Goal: Task Accomplishment & Management: Complete application form

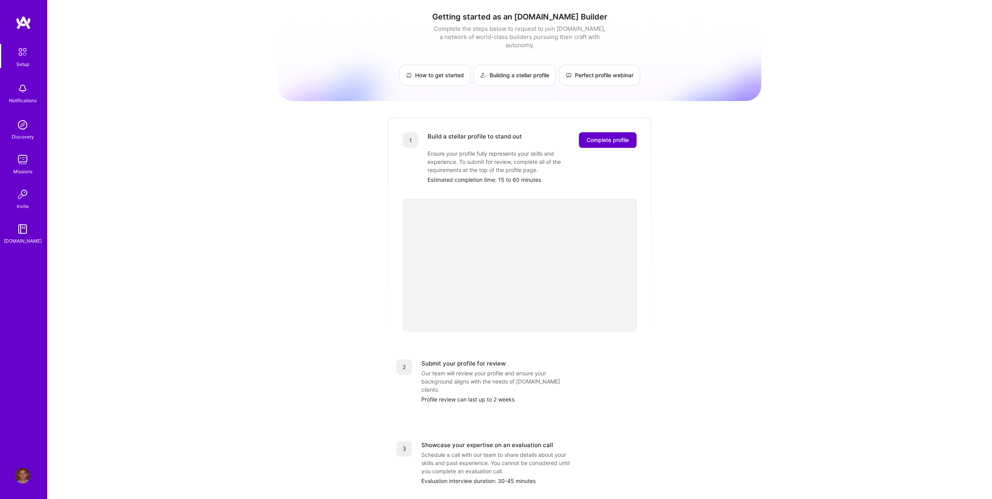
click at [598, 136] on span "Complete profile" at bounding box center [608, 140] width 42 height 8
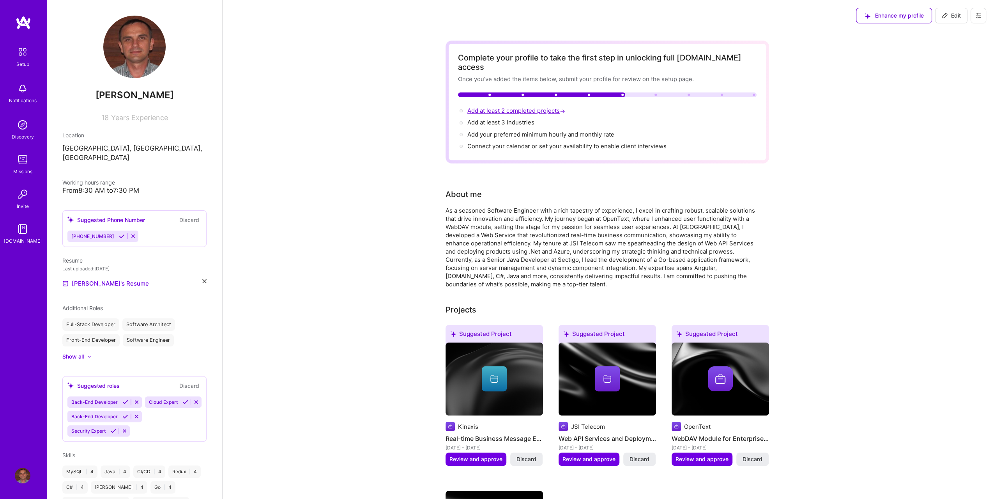
click at [534, 107] on span "Add at least 2 completed projects →" at bounding box center [517, 110] width 99 height 7
select select "US"
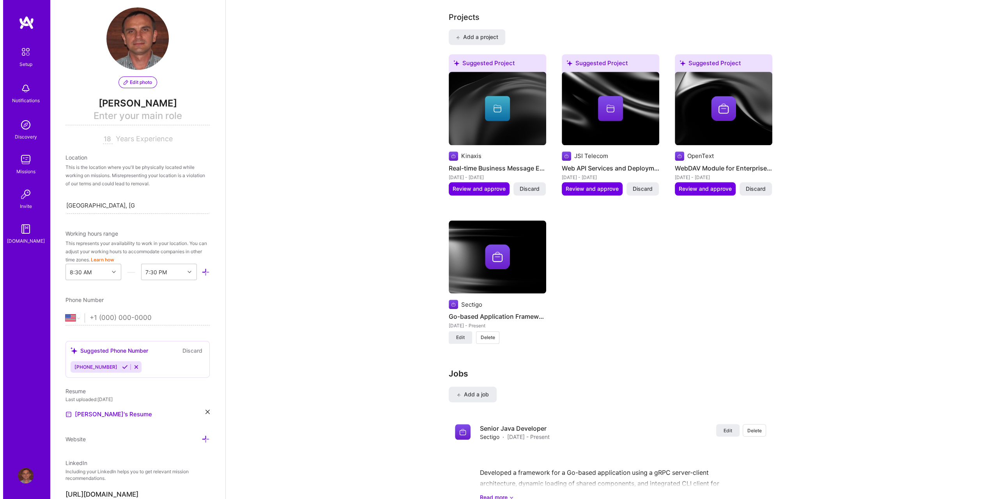
scroll to position [661, 0]
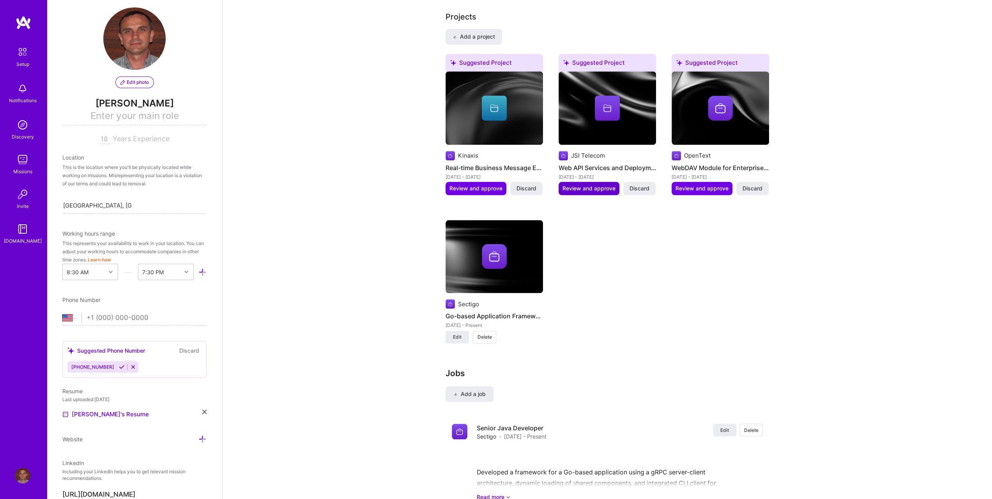
click at [590, 184] on span "Review and approve" at bounding box center [589, 188] width 53 height 8
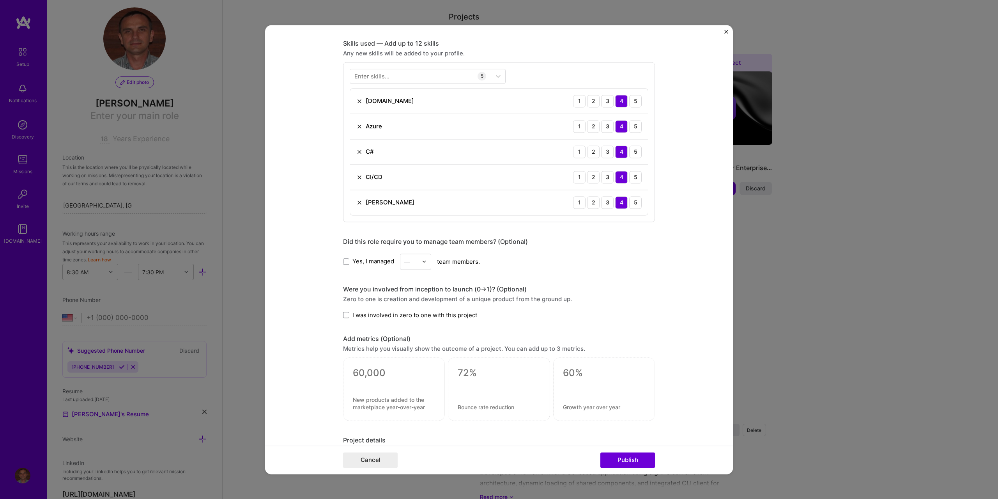
scroll to position [379, 0]
drag, startPoint x: 721, startPoint y: 340, endPoint x: 716, endPoint y: 346, distance: 8.3
click at [719, 343] on form "Editing suggested project This project is suggested based on your LinkedIn, res…" at bounding box center [499, 249] width 468 height 449
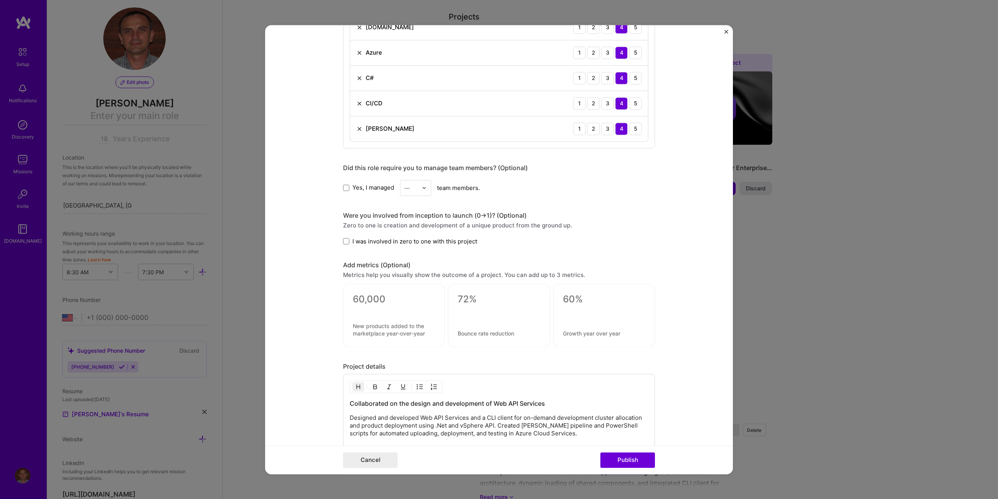
scroll to position [447, 0]
click at [344, 241] on span at bounding box center [346, 244] width 6 height 6
click at [0, 0] on input "I was involved in zero to one with this project" at bounding box center [0, 0] width 0 height 0
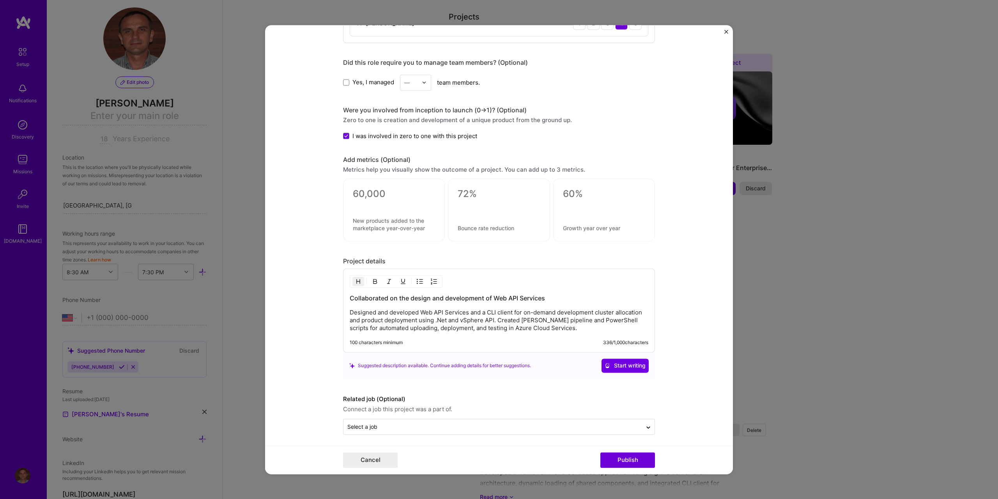
scroll to position [549, 0]
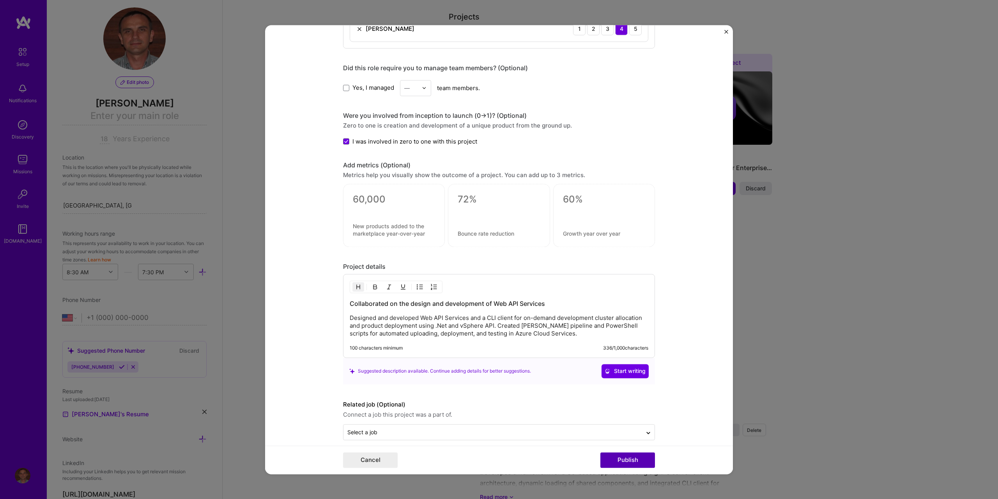
click at [627, 463] on button "Publish" at bounding box center [627, 460] width 55 height 16
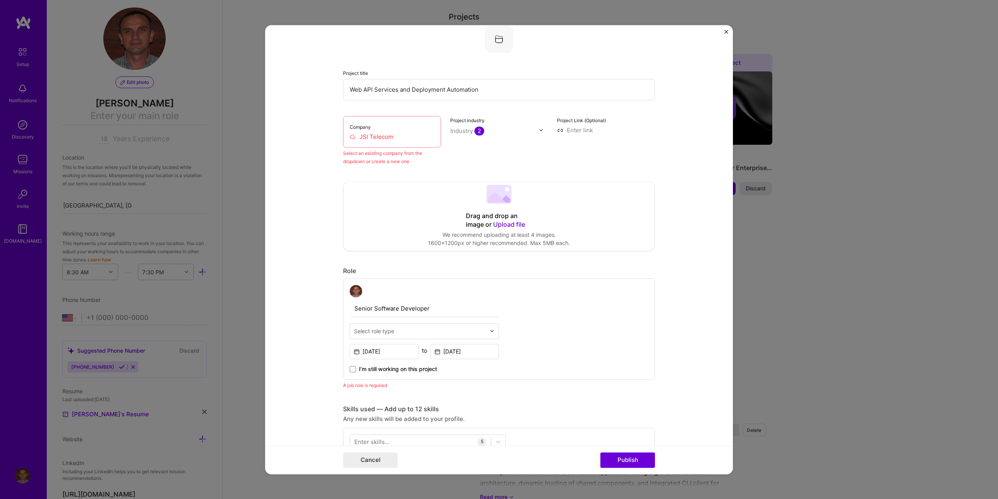
scroll to position [0, 0]
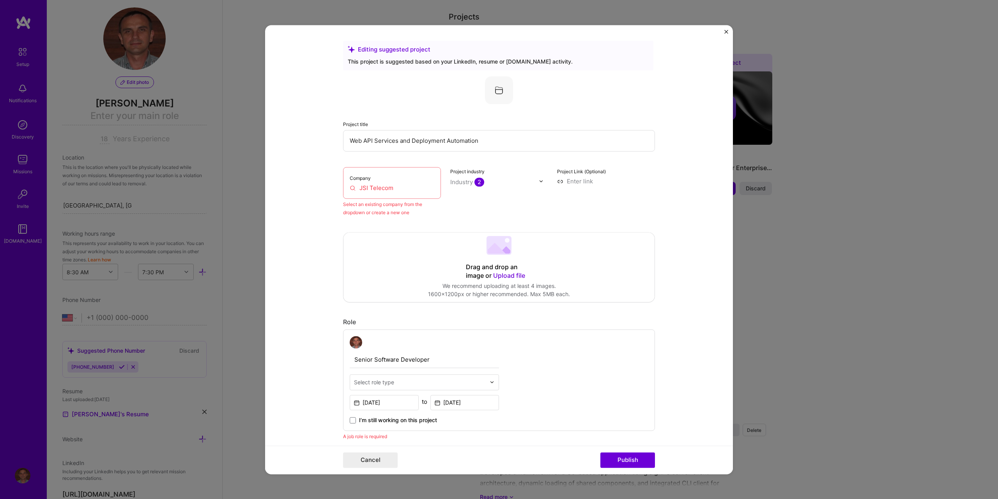
click at [378, 189] on input "JSI Telecom" at bounding box center [392, 188] width 85 height 8
drag, startPoint x: 359, startPoint y: 189, endPoint x: 363, endPoint y: 191, distance: 4.5
click at [359, 188] on input "JSI Telecom" at bounding box center [392, 188] width 85 height 8
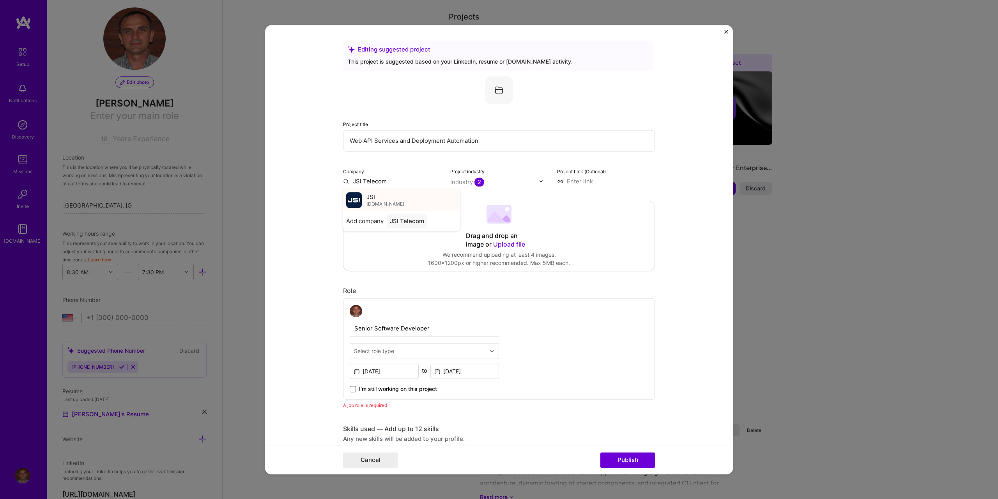
click at [367, 199] on span "JSI" at bounding box center [371, 197] width 9 height 8
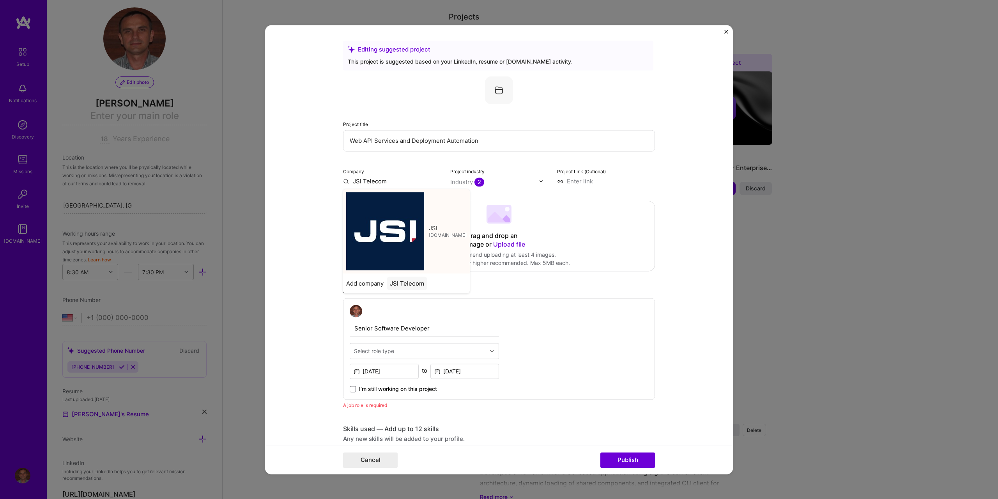
type input "JSI"
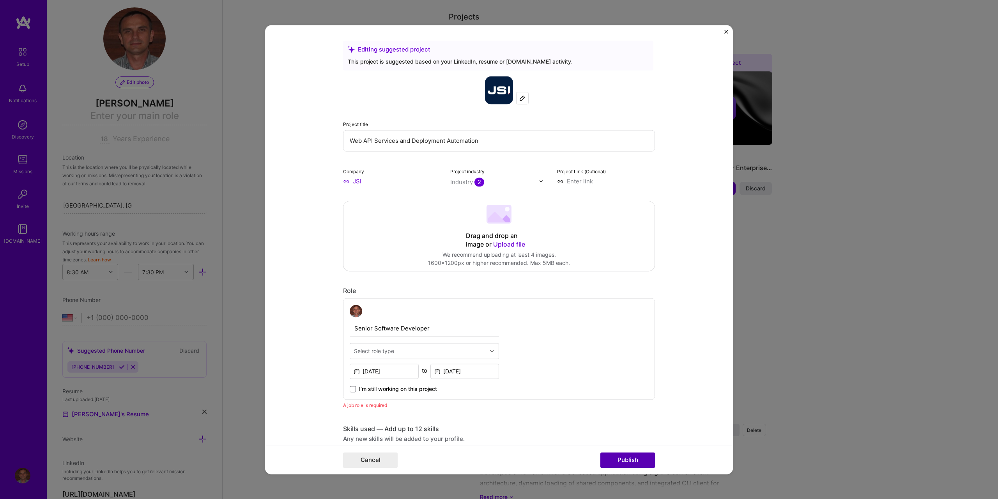
click at [627, 460] on button "Publish" at bounding box center [627, 460] width 55 height 16
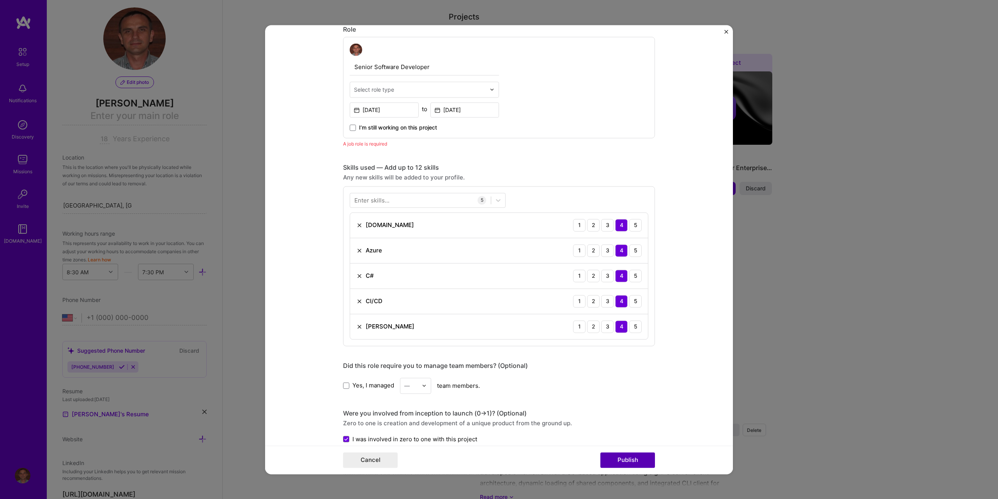
scroll to position [262, 0]
click at [627, 460] on button "Publish" at bounding box center [627, 460] width 55 height 16
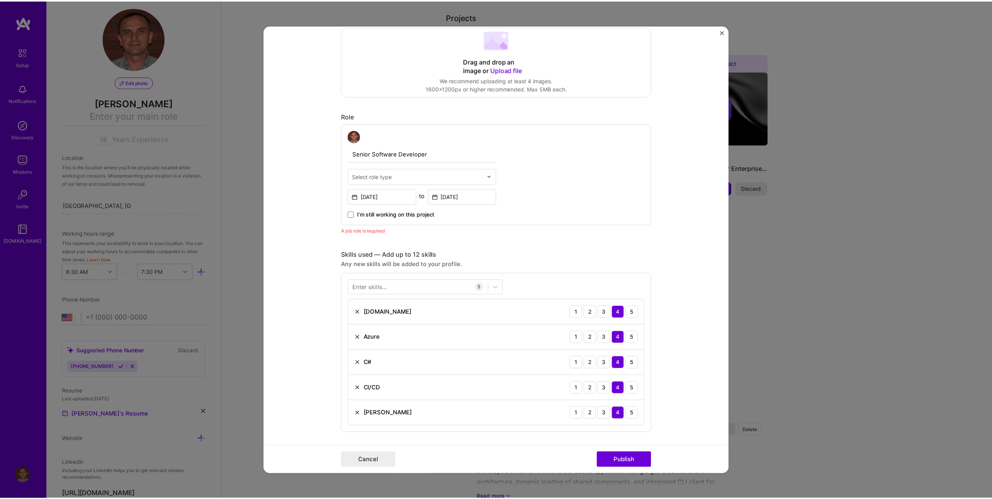
scroll to position [155, 0]
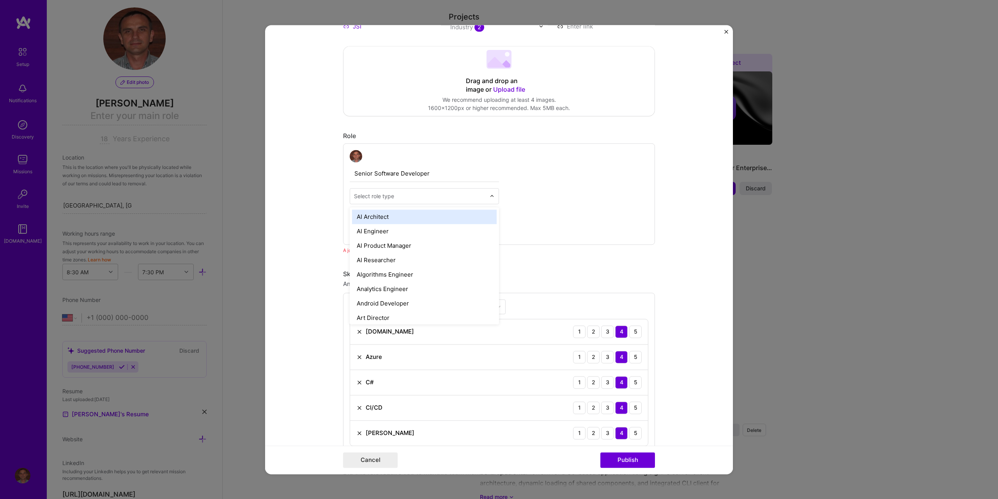
click at [386, 193] on div "Select role type" at bounding box center [374, 196] width 40 height 8
type input "soft"
click at [377, 233] on div "Software Engineer" at bounding box center [424, 231] width 145 height 14
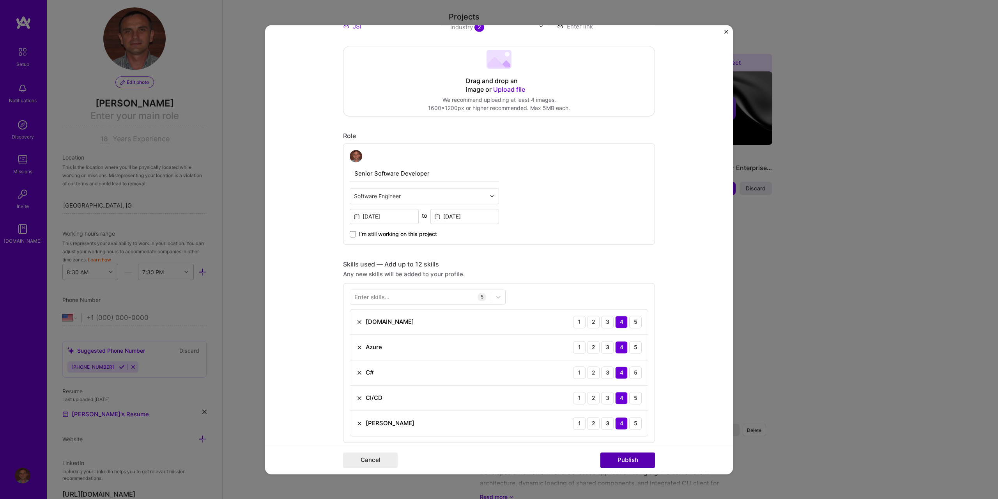
click at [625, 461] on button "Publish" at bounding box center [627, 460] width 55 height 16
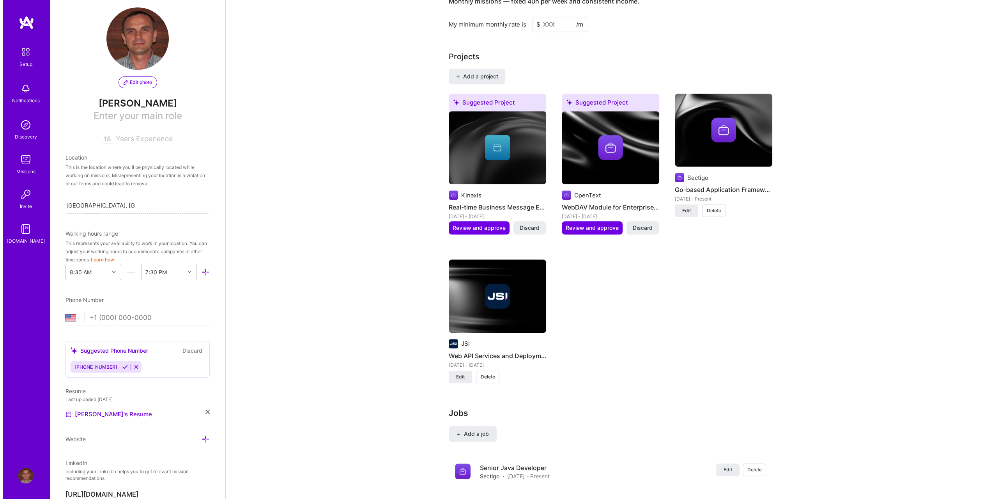
scroll to position [563, 0]
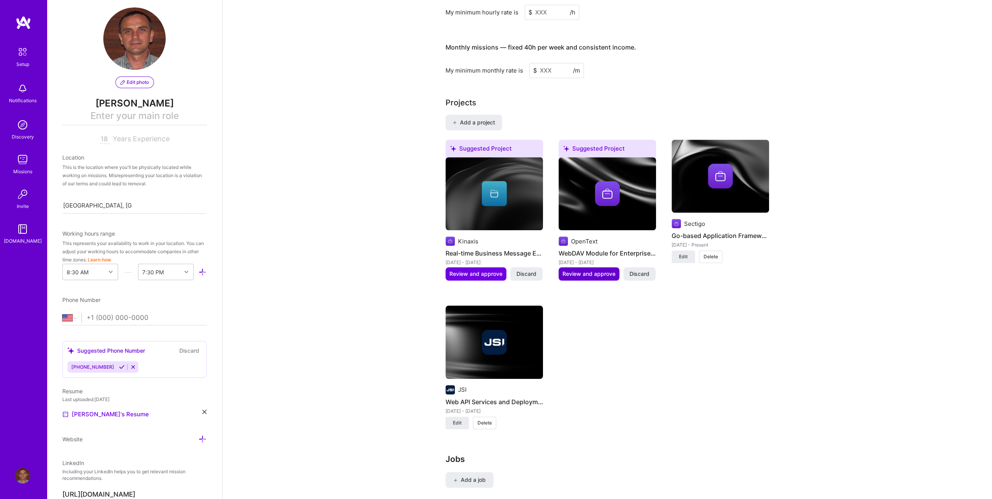
click at [592, 270] on span "Review and approve" at bounding box center [589, 274] width 53 height 8
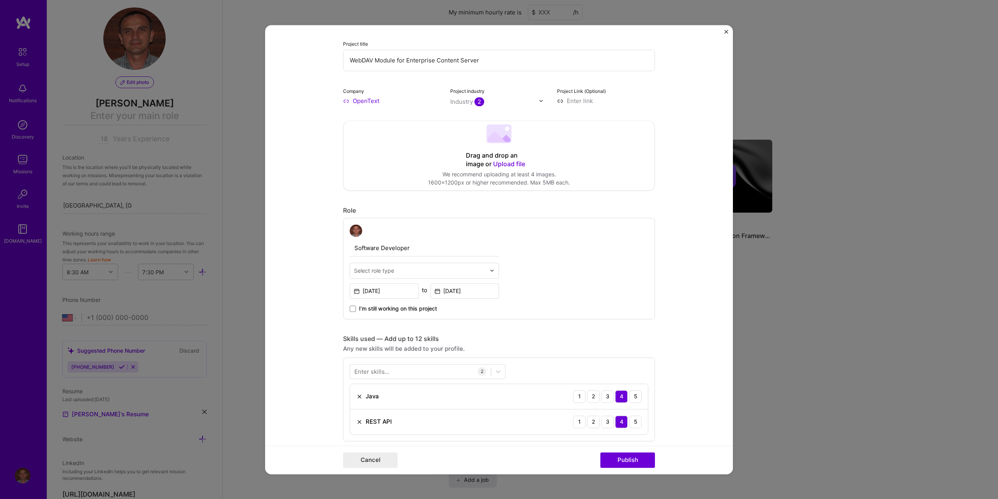
scroll to position [89, 0]
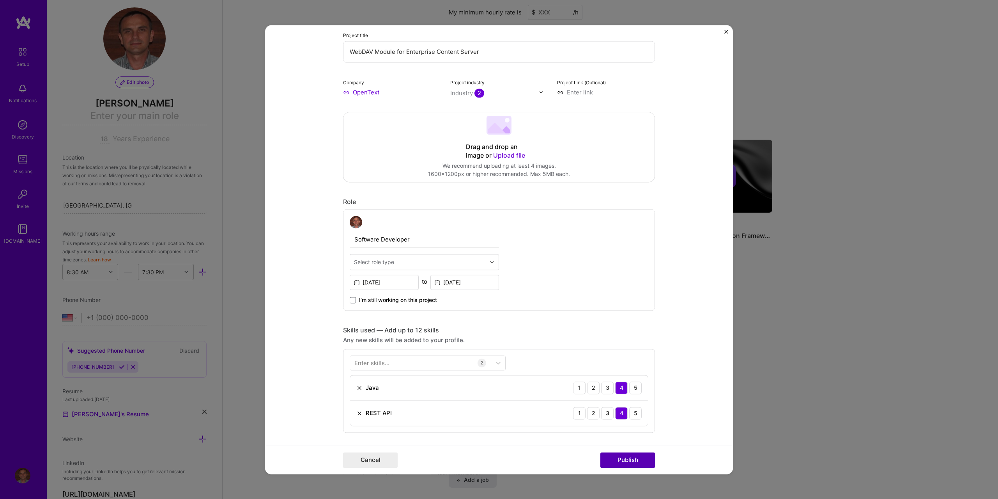
click at [625, 458] on button "Publish" at bounding box center [627, 460] width 55 height 16
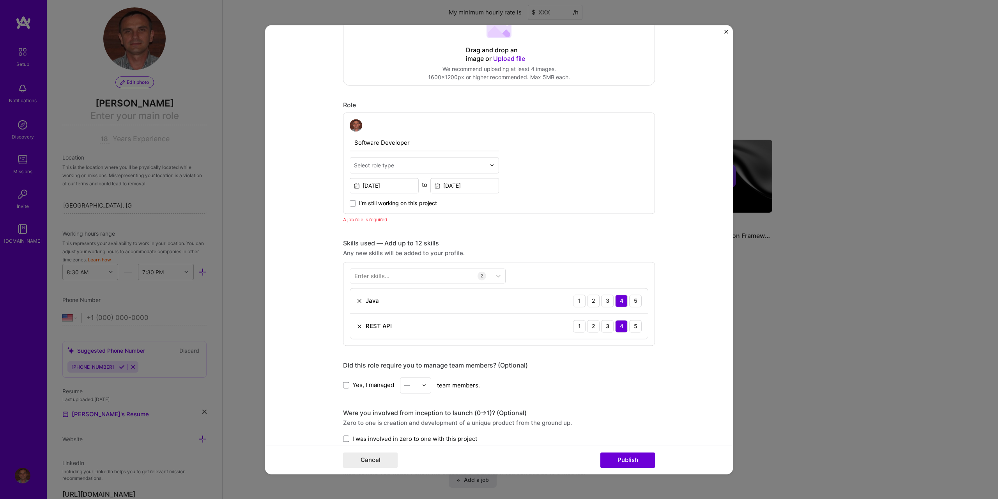
scroll to position [164, 0]
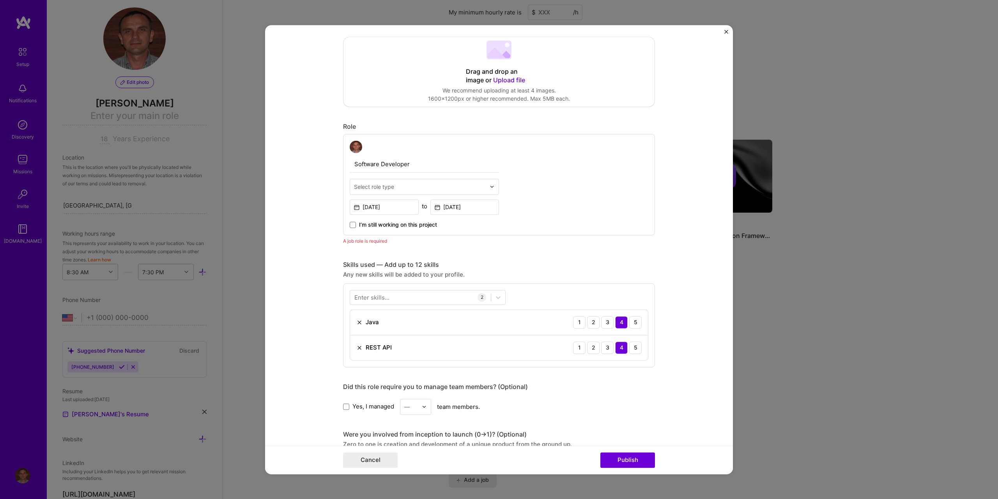
click at [490, 184] on img at bounding box center [492, 186] width 5 height 5
type input "so"
click at [381, 249] on div "Software Engineer" at bounding box center [424, 250] width 145 height 14
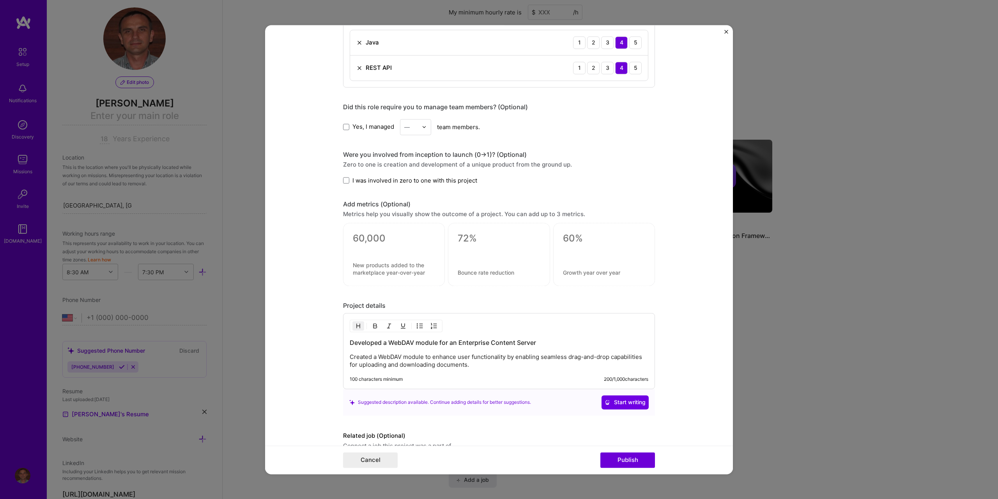
scroll to position [465, 0]
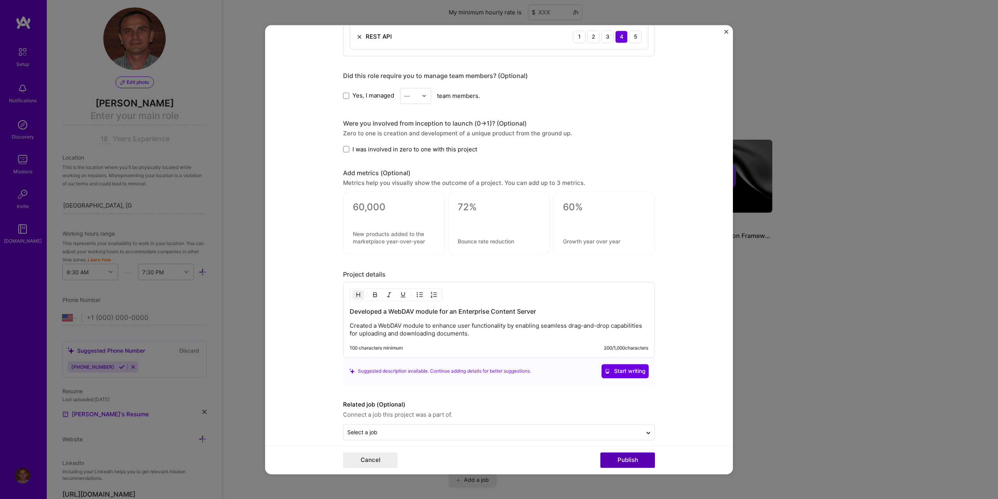
click at [630, 460] on button "Publish" at bounding box center [627, 460] width 55 height 16
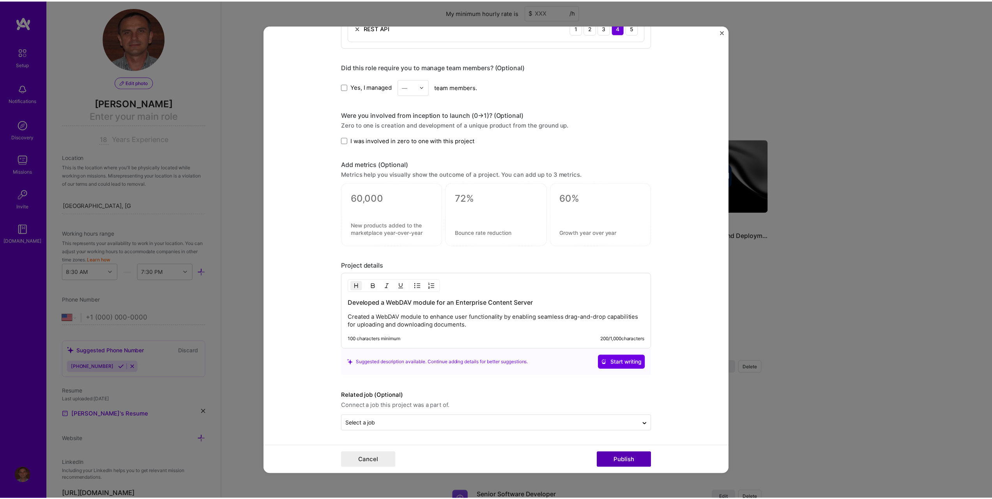
scroll to position [430, 0]
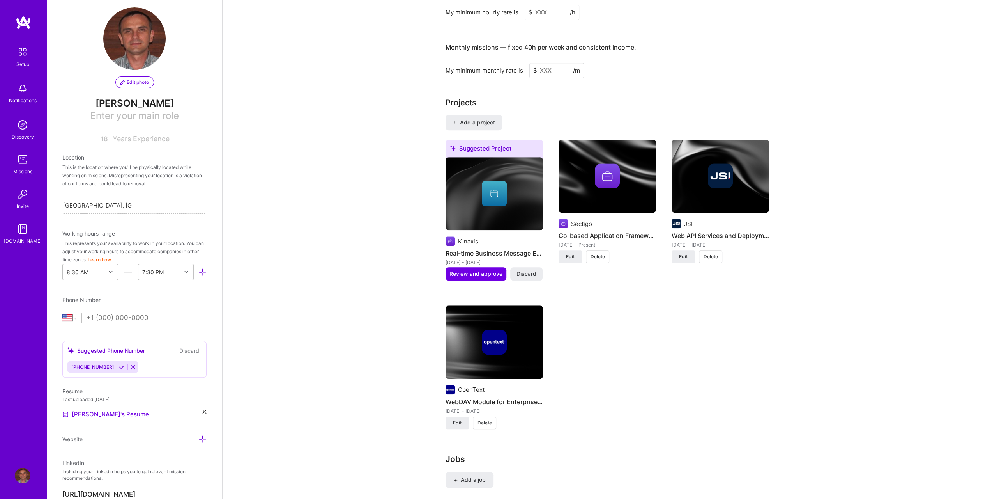
click at [843, 161] on div "Complete your profile to take the first step in unlocking full [DOMAIN_NAME] ac…" at bounding box center [608, 243] width 770 height 1550
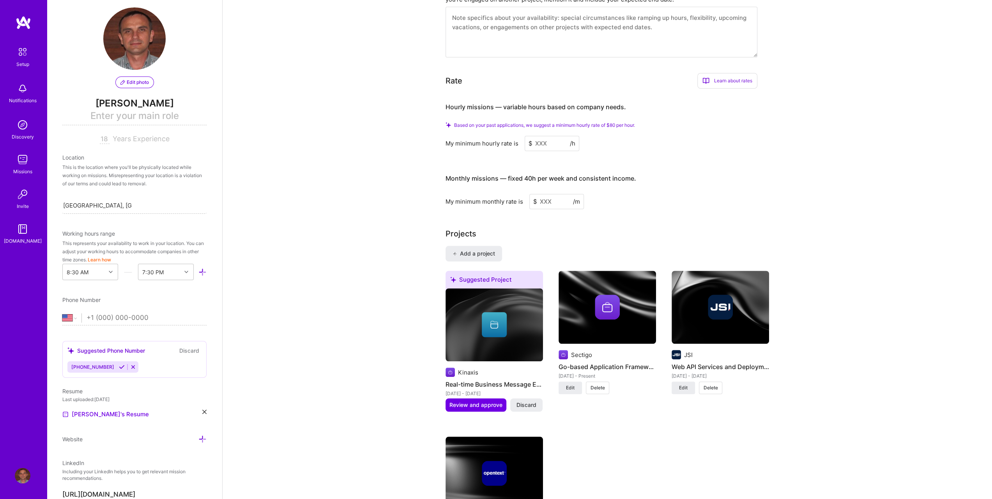
scroll to position [433, 0]
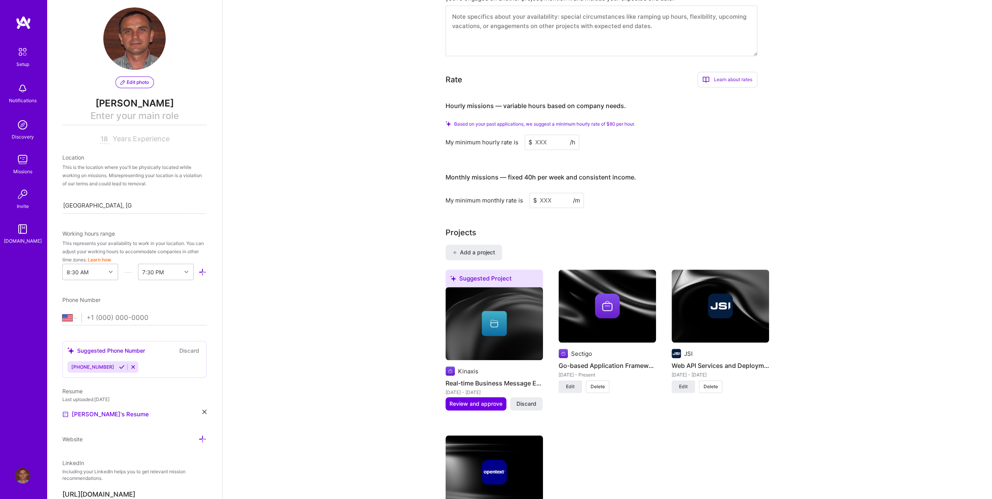
click at [539, 135] on input at bounding box center [552, 142] width 55 height 15
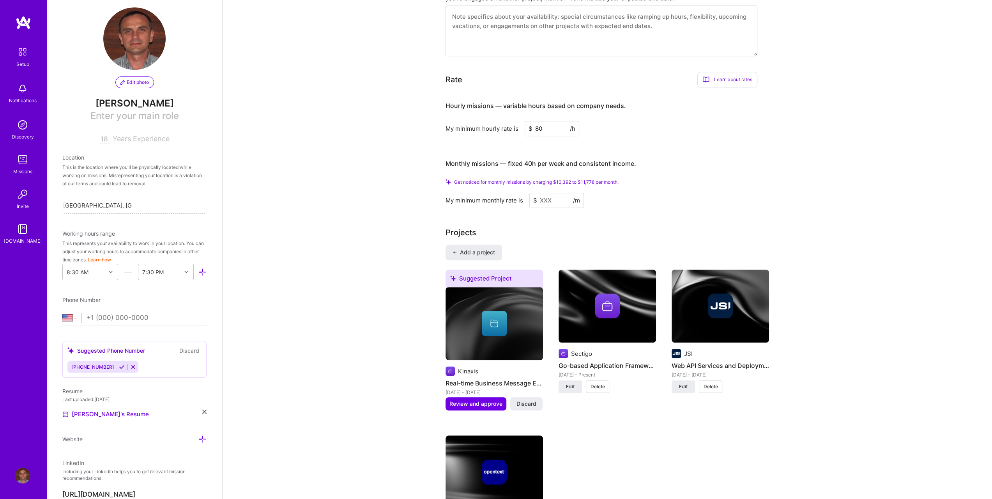
type input "80"
click at [542, 193] on input at bounding box center [557, 200] width 55 height 15
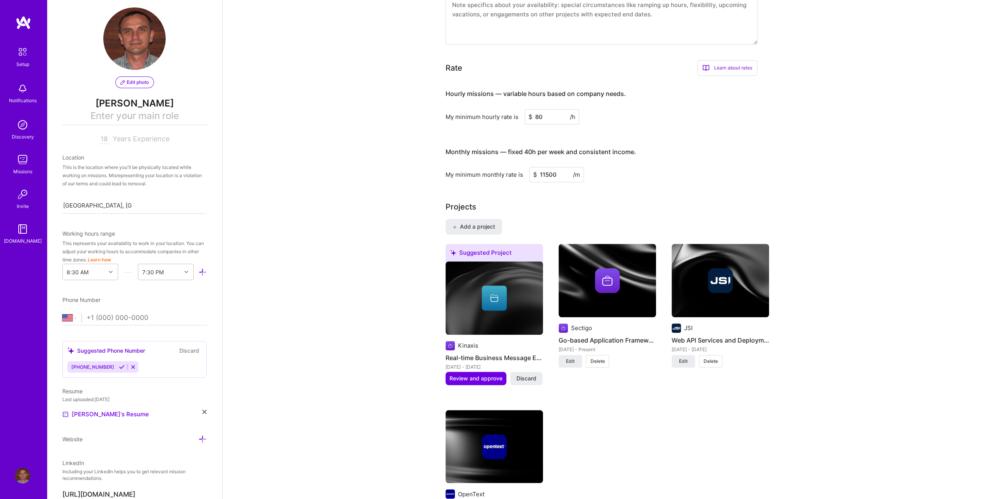
type input "11500"
click at [614, 201] on div "Projects" at bounding box center [608, 207] width 324 height 12
click at [866, 246] on div "Complete your profile to take the first step in unlocking full [DOMAIN_NAME] ac…" at bounding box center [608, 360] width 770 height 1525
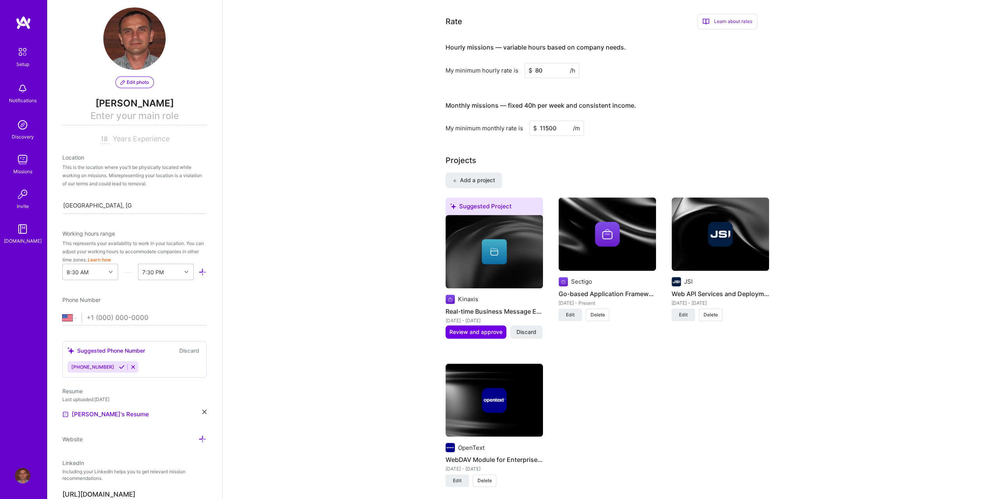
scroll to position [466, 0]
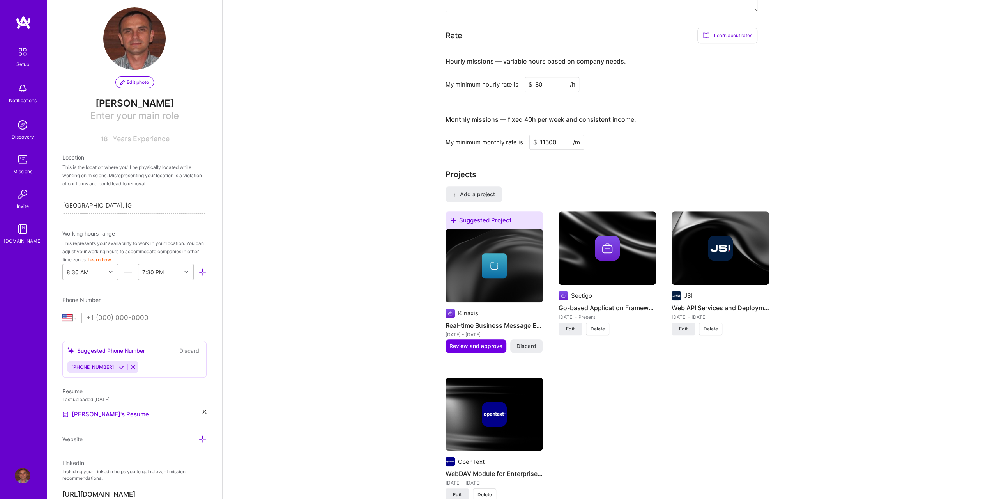
drag, startPoint x: 738, startPoint y: 25, endPoint x: 723, endPoint y: 23, distance: 15.0
click at [723, 28] on div "Learn about rates" at bounding box center [728, 36] width 60 height 16
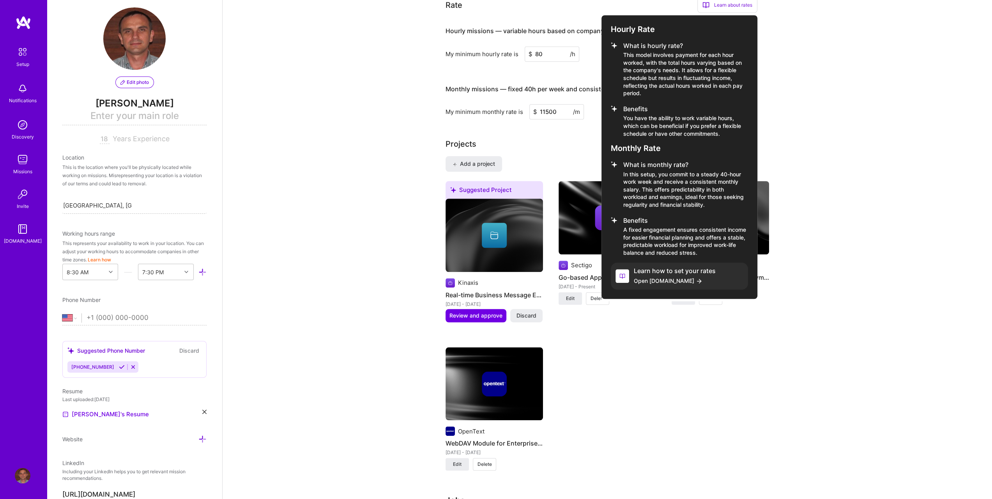
scroll to position [531, 0]
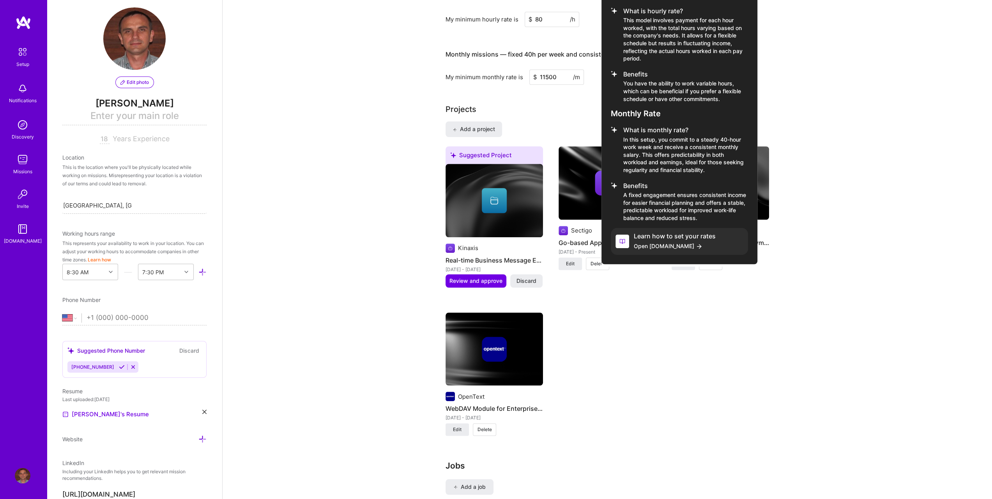
click at [841, 149] on div at bounding box center [496, 249] width 992 height 499
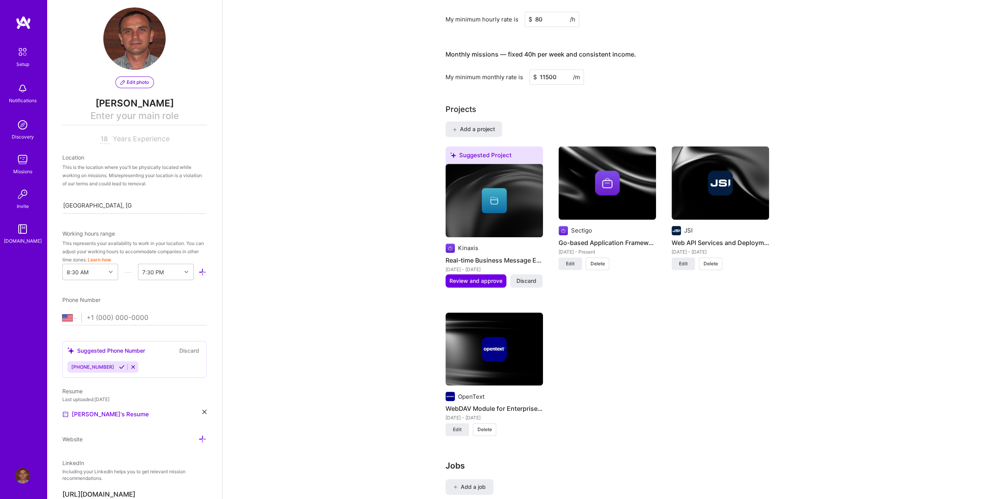
click at [707, 404] on div "Suggested Project Kinaxis Real-time Business Message Exchange Service [DATE] - …" at bounding box center [608, 295] width 324 height 299
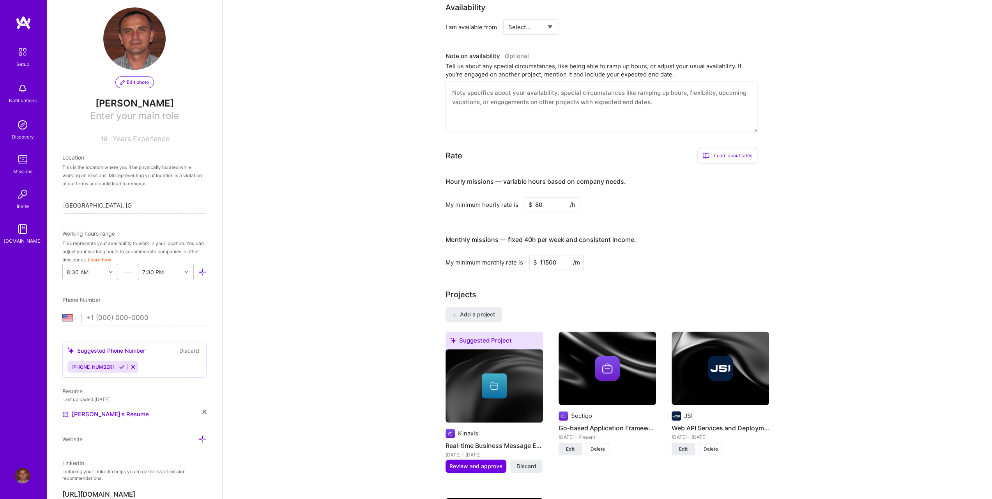
scroll to position [329, 0]
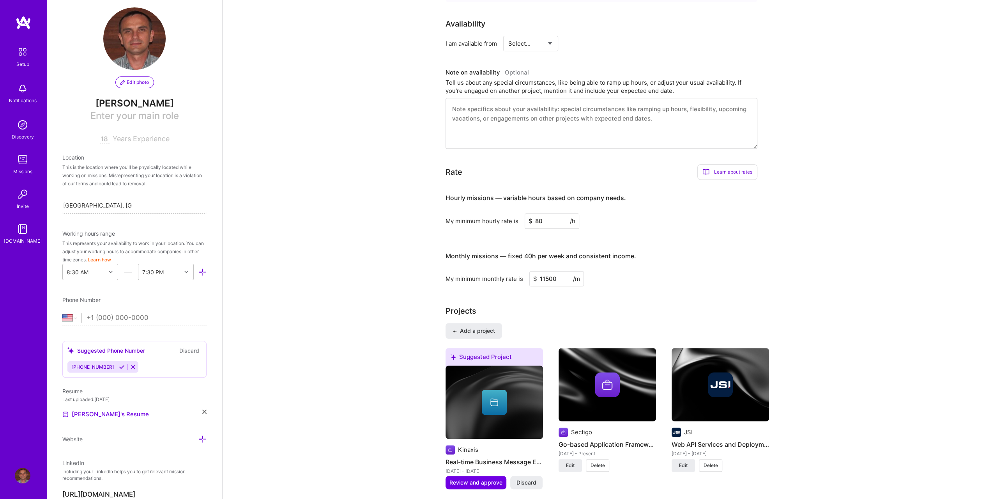
click at [544, 35] on select "Select... Right Now Future Date Not Available" at bounding box center [530, 44] width 45 height 20
click at [508, 34] on select "Select... Right Now Future Date Not Available" at bounding box center [530, 44] width 45 height 20
click at [599, 36] on input "[DATE]" at bounding box center [598, 43] width 39 height 15
click at [551, 34] on select "Select... Right Now Future Date Not Available" at bounding box center [530, 44] width 45 height 20
select select "Right Now"
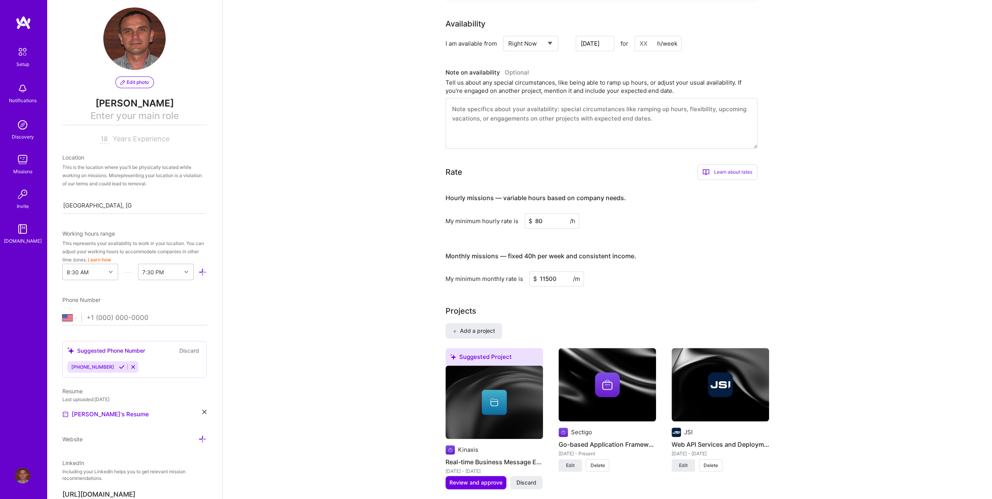
click at [508, 34] on select "Select... Right Now Future Date Not Available" at bounding box center [530, 44] width 45 height 20
click at [590, 36] on input at bounding box center [602, 43] width 47 height 15
type input "20"
click at [723, 52] on div "Availability I am available from Select... Right Now Future Date Not Available …" at bounding box center [608, 83] width 324 height 131
click at [840, 154] on div "Complete your profile to take the first step in unlocking full [DOMAIN_NAME] ac…" at bounding box center [608, 464] width 770 height 1525
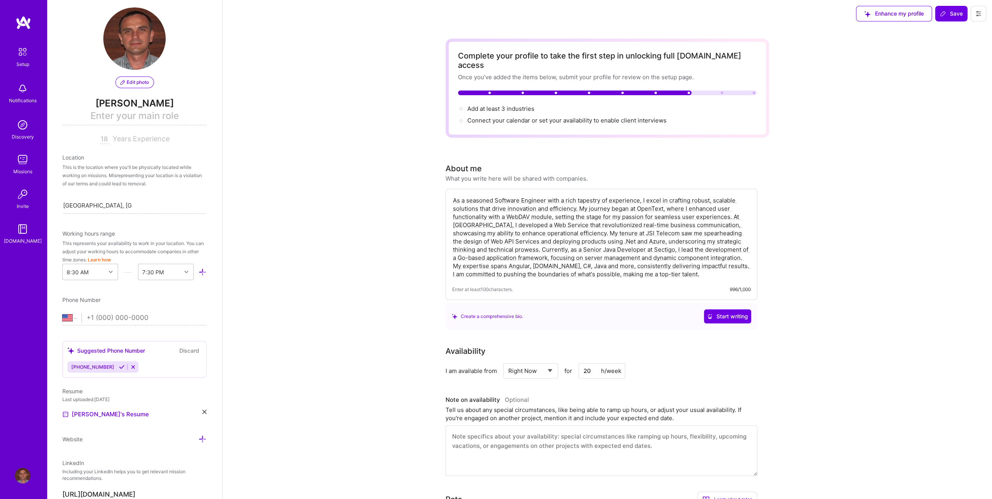
scroll to position [0, 0]
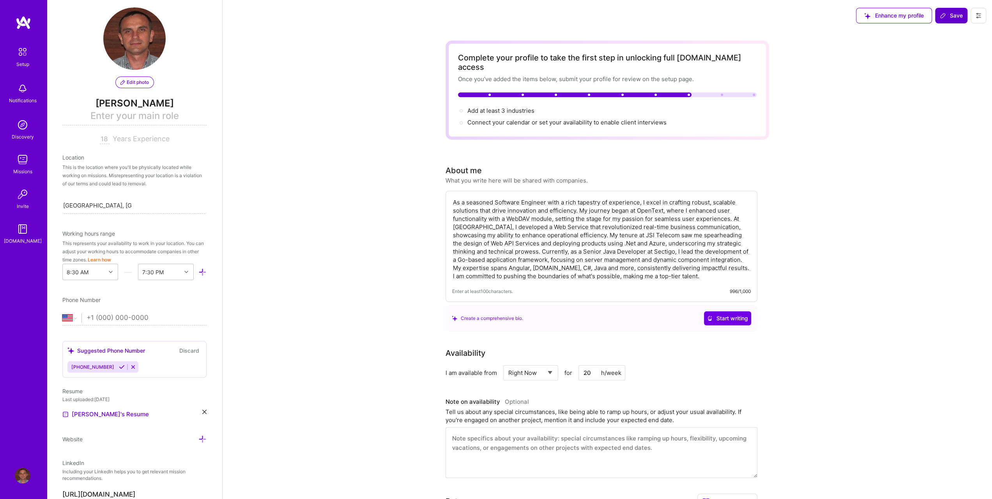
click at [955, 19] on span "Save" at bounding box center [951, 16] width 23 height 8
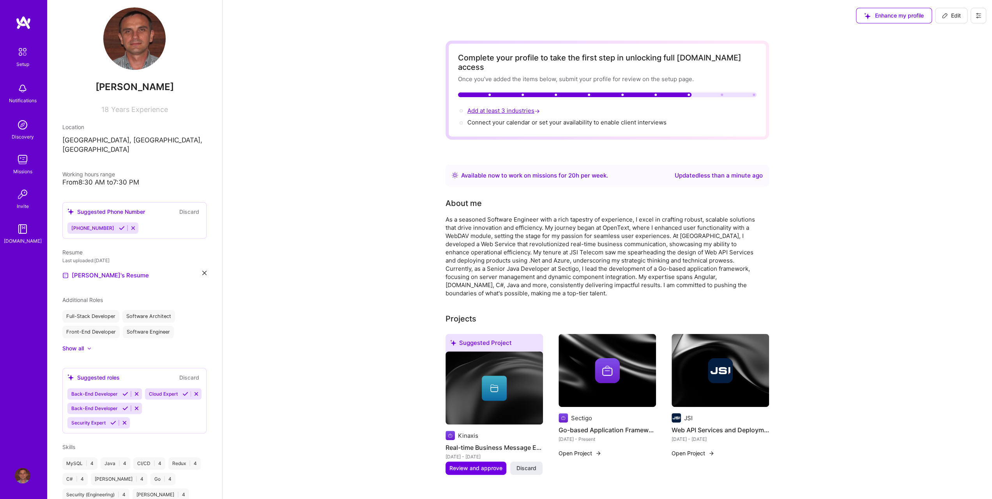
click at [496, 107] on span "Add at least 3 industries →" at bounding box center [505, 110] width 74 height 7
select select "US"
select select "Right Now"
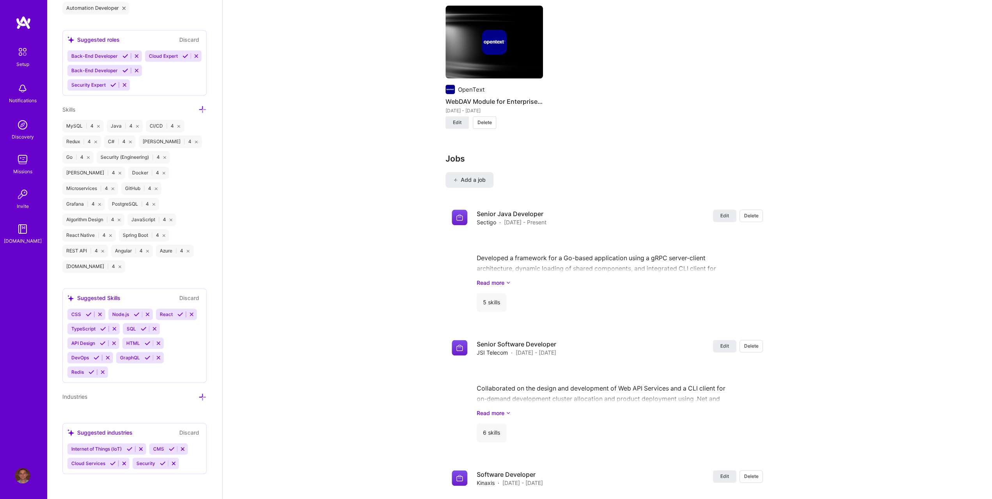
scroll to position [1046, 0]
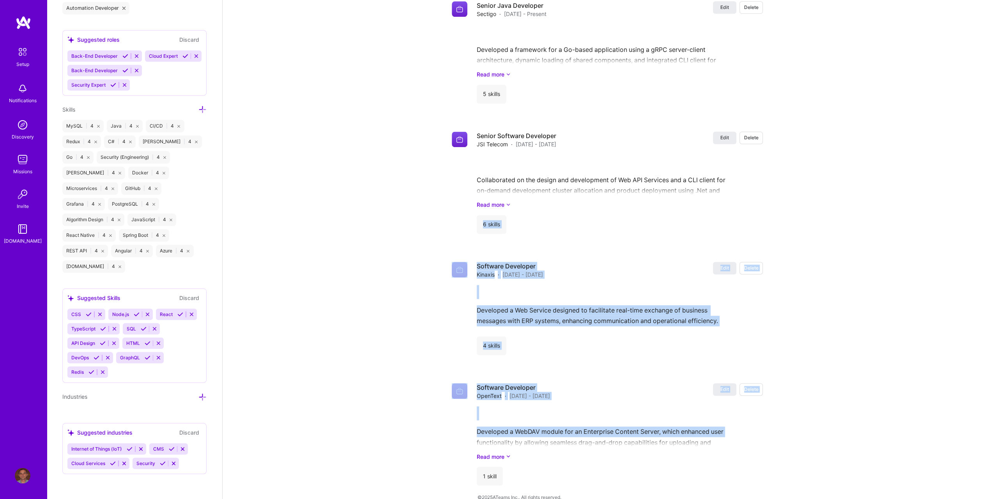
drag, startPoint x: 993, startPoint y: 318, endPoint x: 995, endPoint y: 194, distance: 123.6
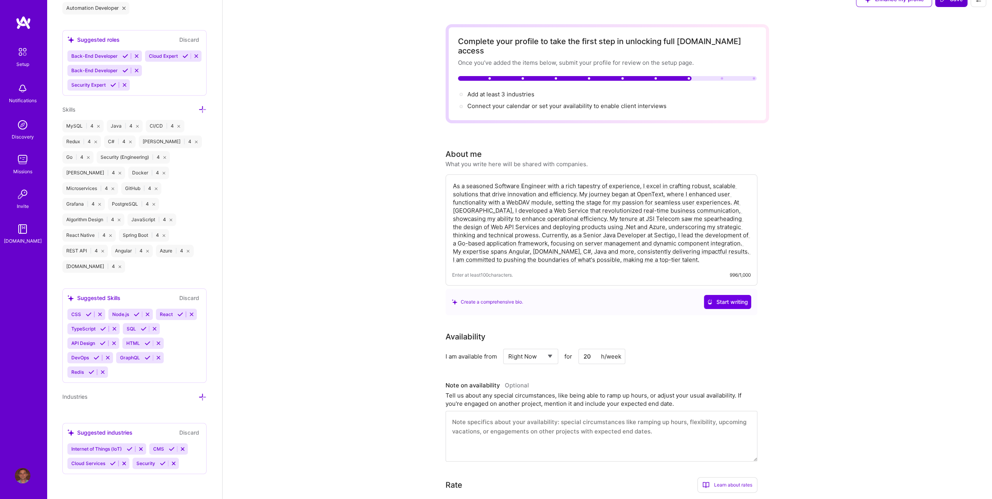
scroll to position [13, 0]
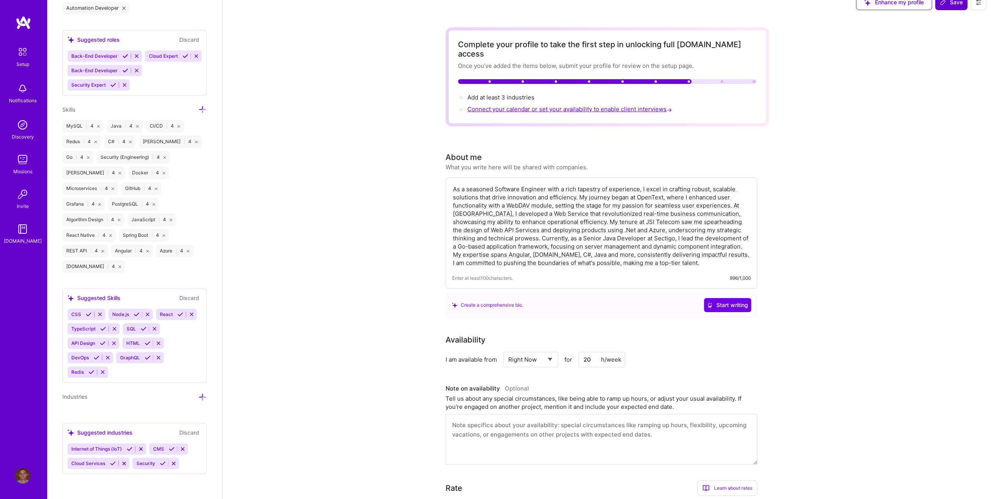
click at [506, 105] on span "Connect your calendar or set your availability to enable client interviews →" at bounding box center [571, 108] width 206 height 7
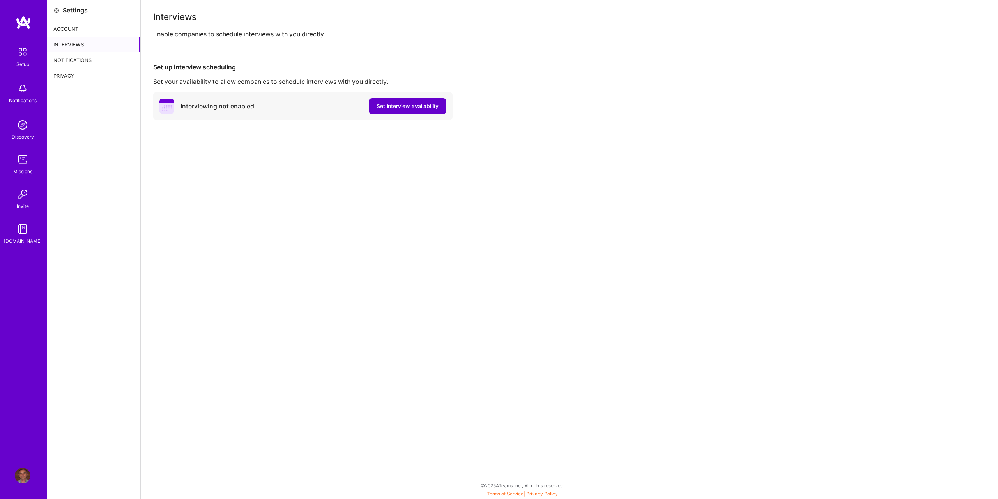
click at [406, 106] on span "Set interview availability" at bounding box center [408, 106] width 62 height 8
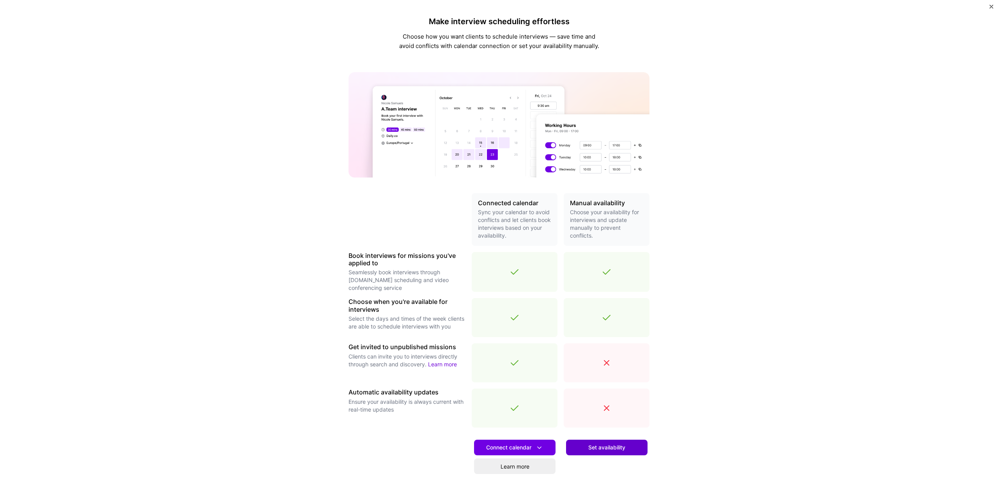
click at [605, 449] on span "Set availability" at bounding box center [606, 447] width 37 height 8
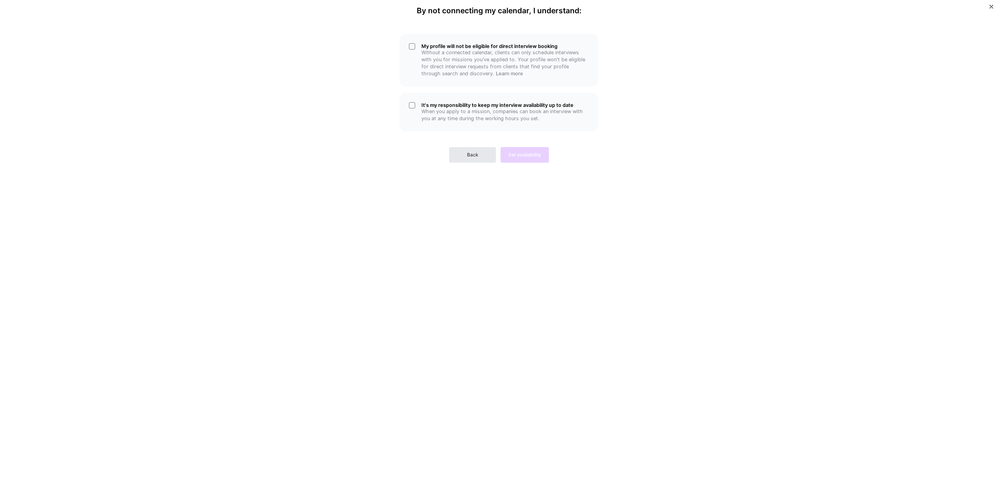
click at [474, 154] on span "Back" at bounding box center [472, 154] width 11 height 7
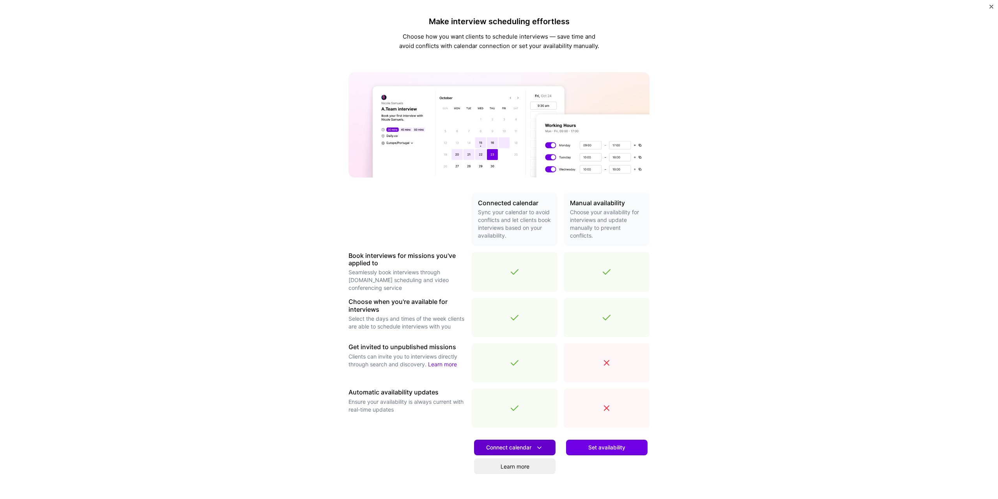
click at [518, 450] on span "Connect calendar" at bounding box center [514, 447] width 57 height 8
click at [506, 468] on button "Google calendar" at bounding box center [504, 469] width 101 height 21
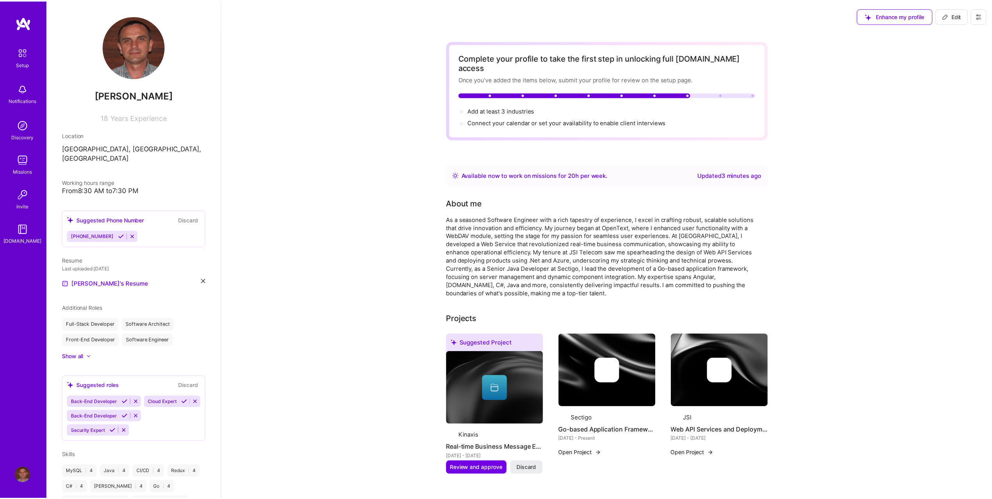
scroll to position [13, 0]
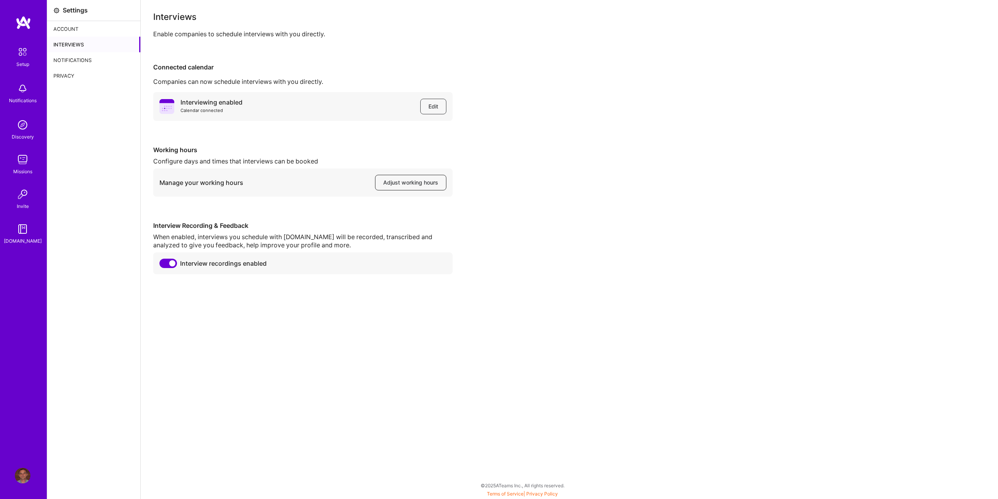
click at [407, 186] on span "Adjust working hours" at bounding box center [410, 183] width 55 height 8
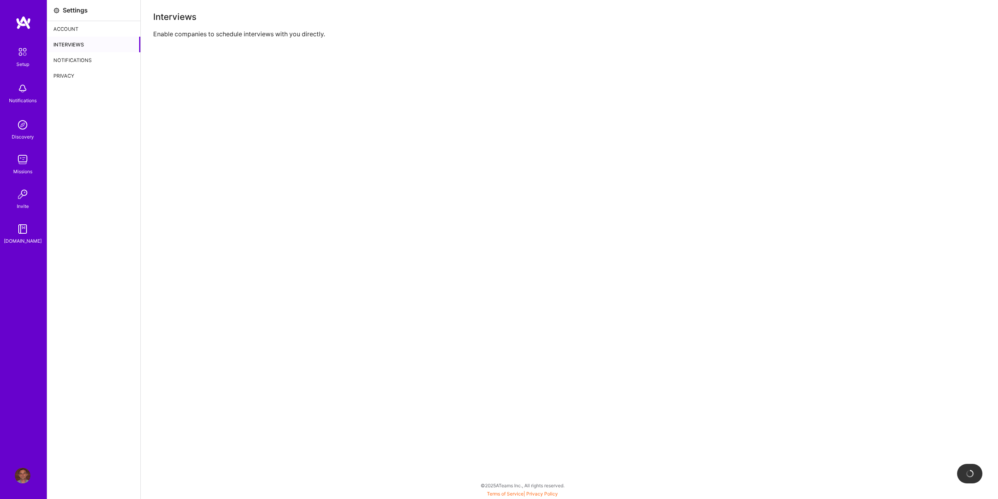
click at [269, 36] on div "Enable companies to schedule interviews with you directly." at bounding box center [569, 34] width 832 height 8
click at [76, 43] on div "Interviews" at bounding box center [93, 45] width 93 height 16
click at [75, 59] on div "Notifications" at bounding box center [93, 60] width 93 height 16
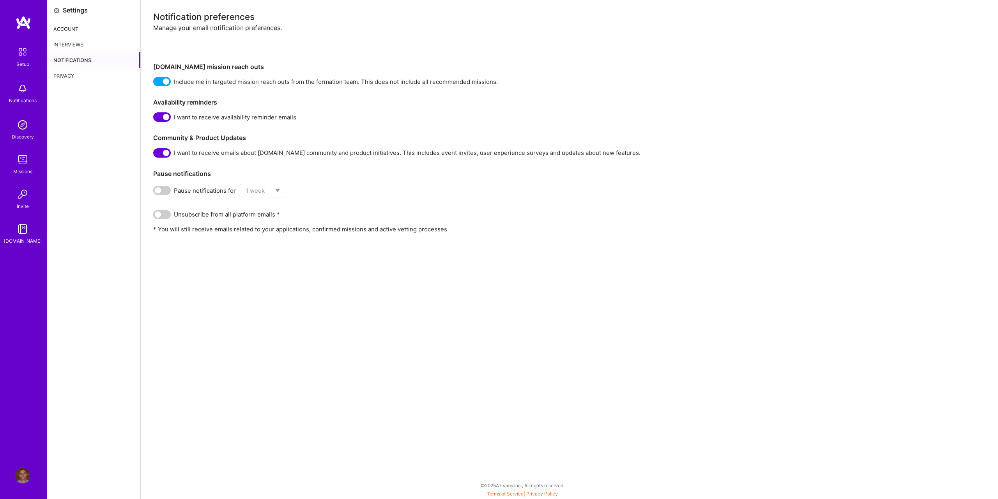
click at [74, 41] on div "Interviews" at bounding box center [93, 45] width 93 height 16
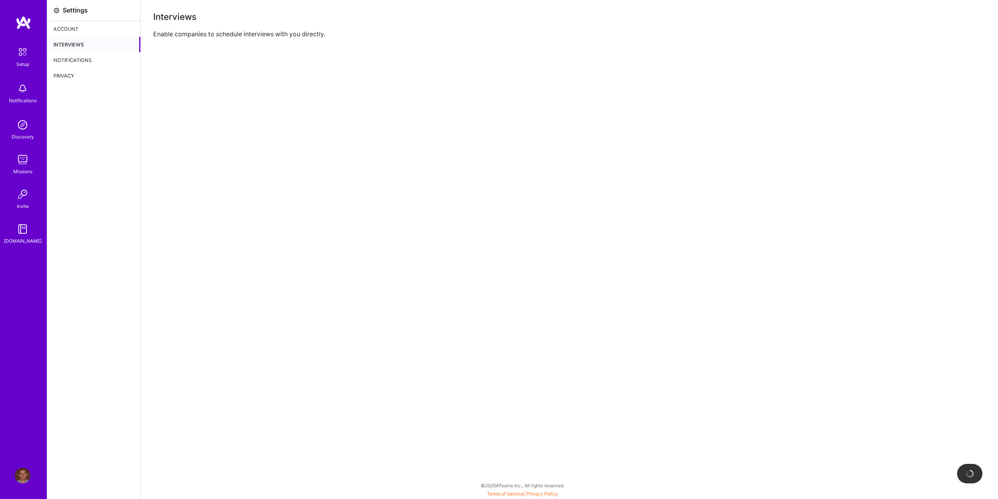
click at [73, 57] on div "Notifications" at bounding box center [93, 60] width 93 height 16
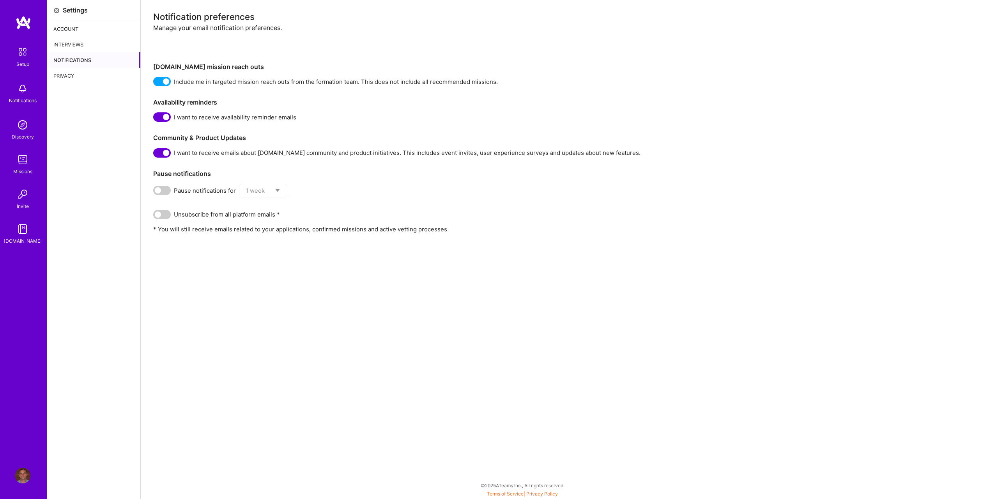
click at [72, 41] on div "Interviews" at bounding box center [93, 45] width 93 height 16
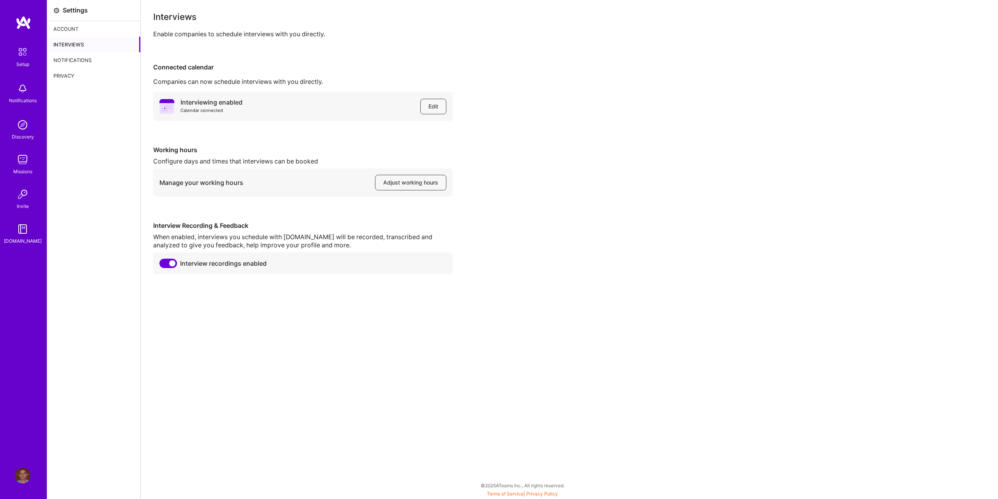
click at [71, 28] on div "Account" at bounding box center [93, 29] width 93 height 16
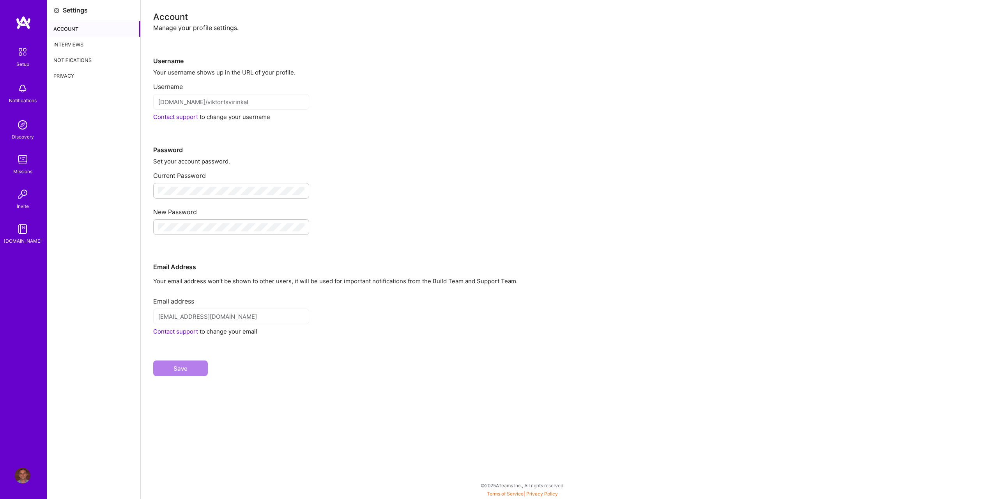
click at [292, 255] on div "Email Address" at bounding box center [569, 254] width 832 height 33
click at [404, 162] on div "Set your account password." at bounding box center [569, 161] width 832 height 8
click at [62, 29] on div "Account" at bounding box center [93, 29] width 93 height 16
click at [23, 53] on img at bounding box center [22, 52] width 16 height 16
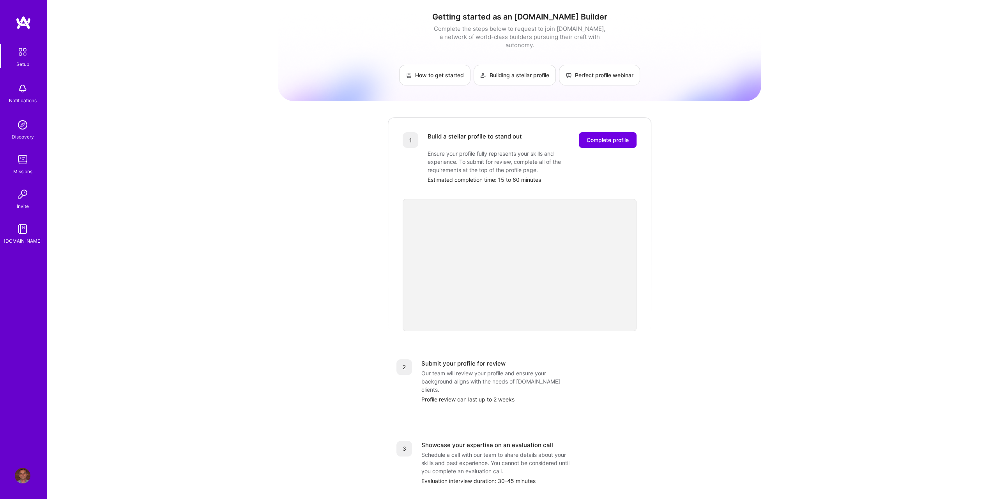
click at [22, 90] on img at bounding box center [23, 89] width 16 height 16
click at [19, 132] on img at bounding box center [23, 125] width 16 height 16
